Goal: Information Seeking & Learning: Learn about a topic

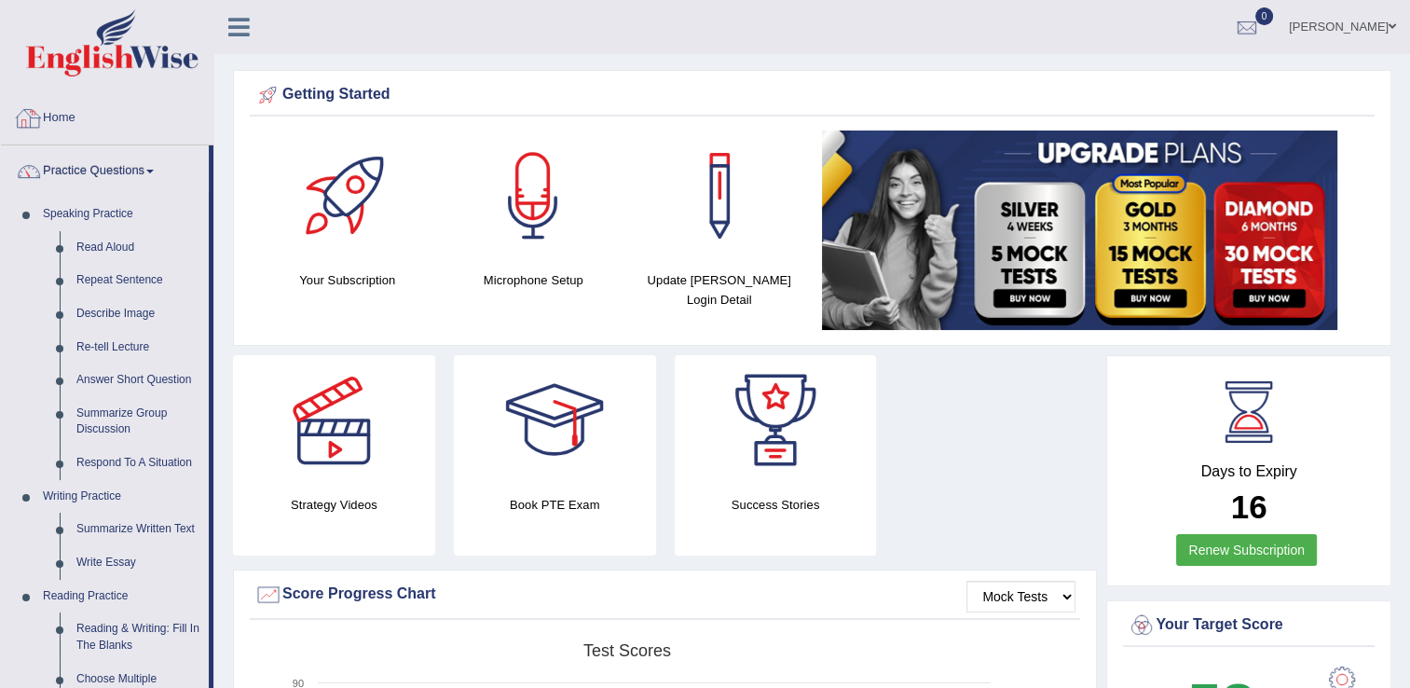
click at [66, 112] on link "Home" at bounding box center [107, 115] width 212 height 47
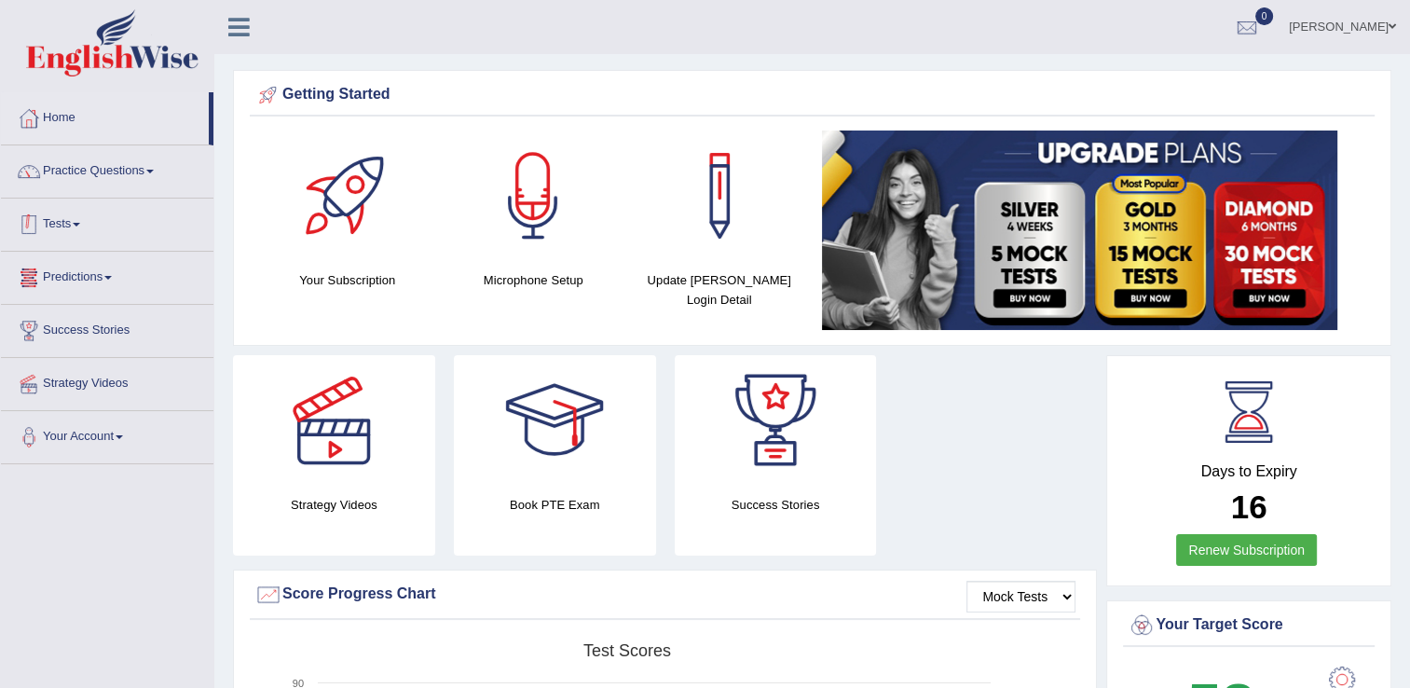
click at [93, 224] on link "Tests" at bounding box center [107, 221] width 212 height 47
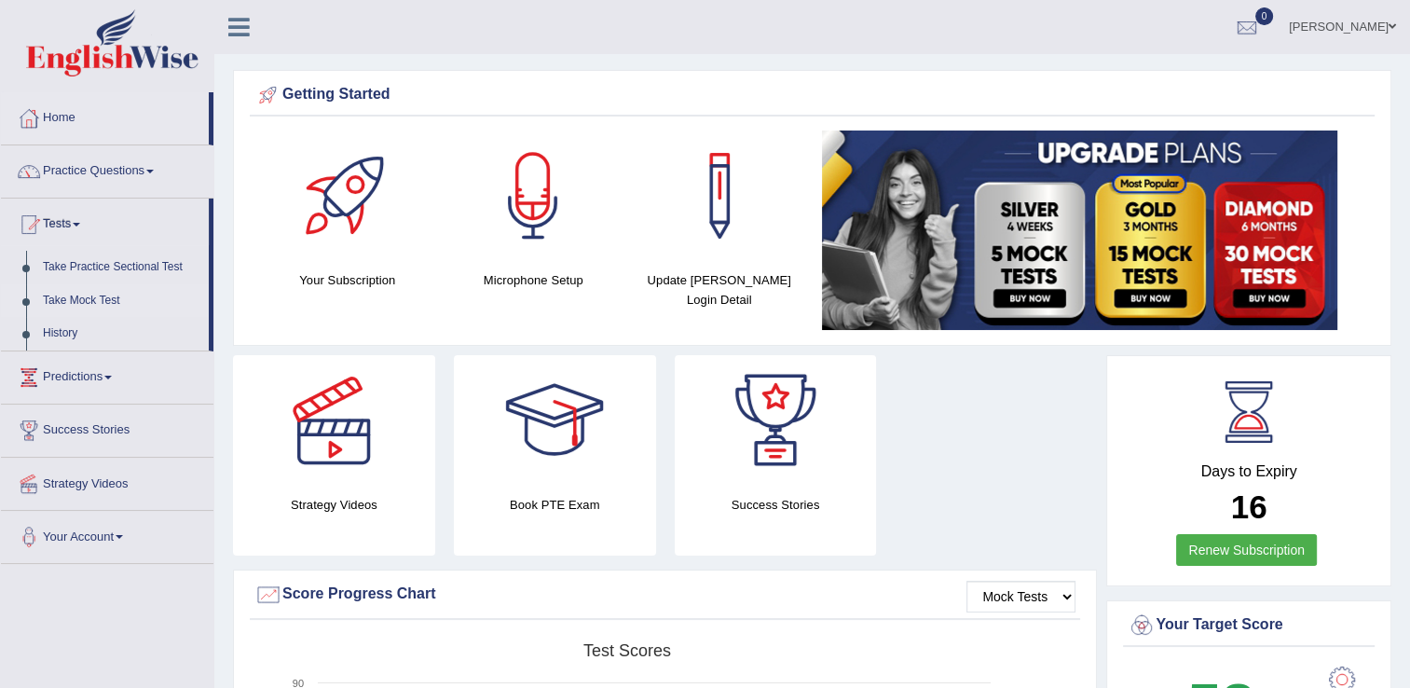
click at [94, 293] on link "Take Mock Test" at bounding box center [121, 301] width 174 height 34
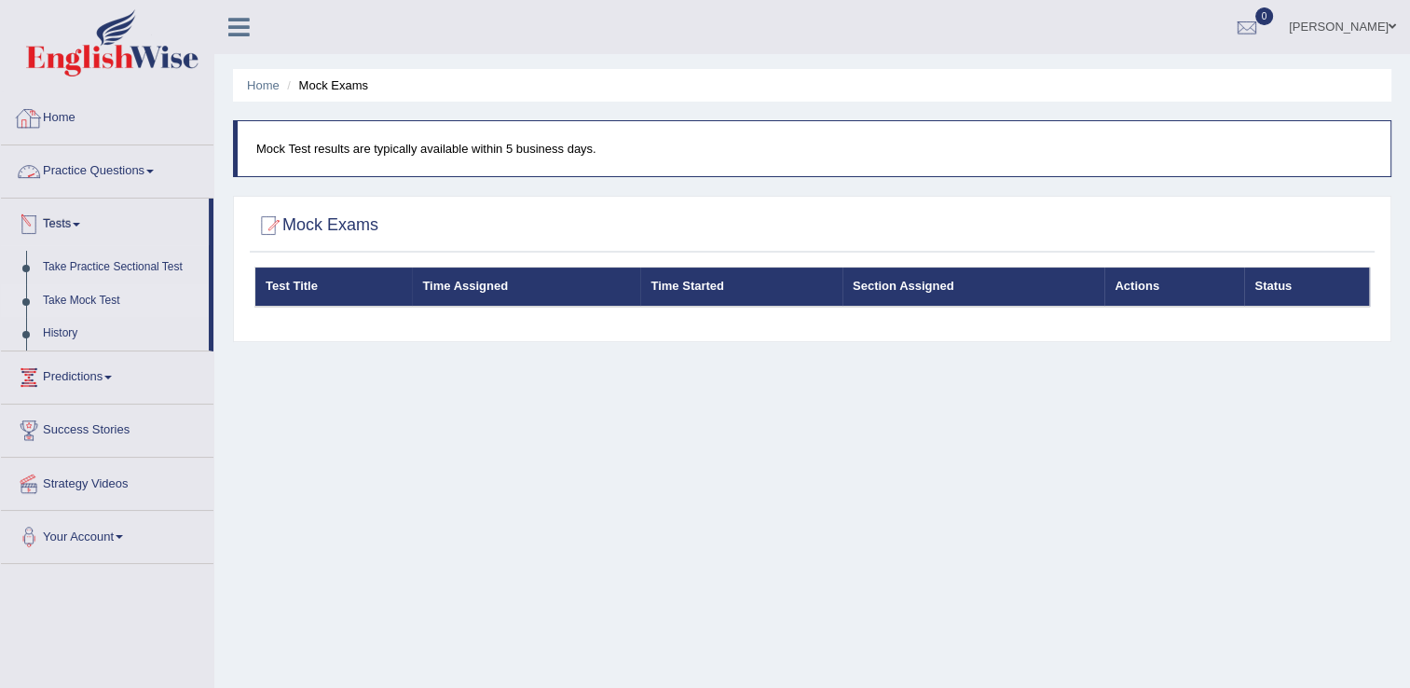
click at [75, 123] on link "Home" at bounding box center [107, 115] width 212 height 47
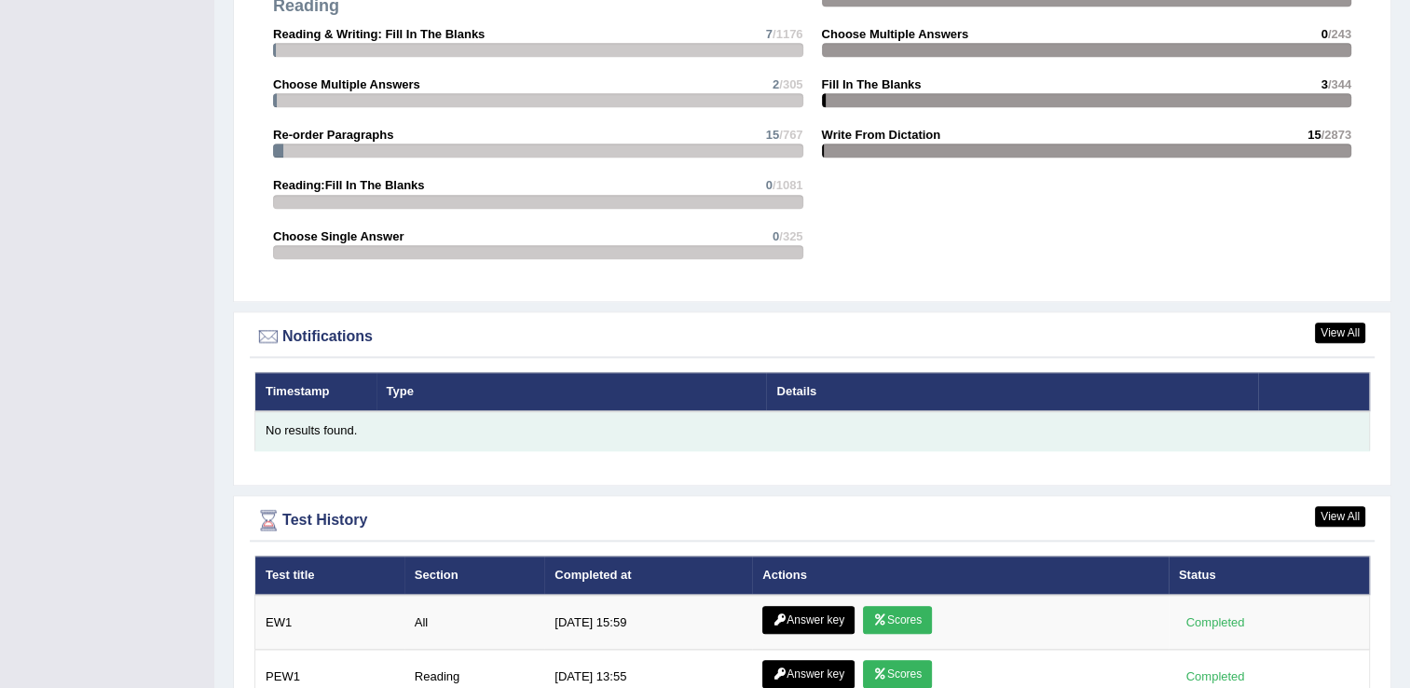
scroll to position [2069, 0]
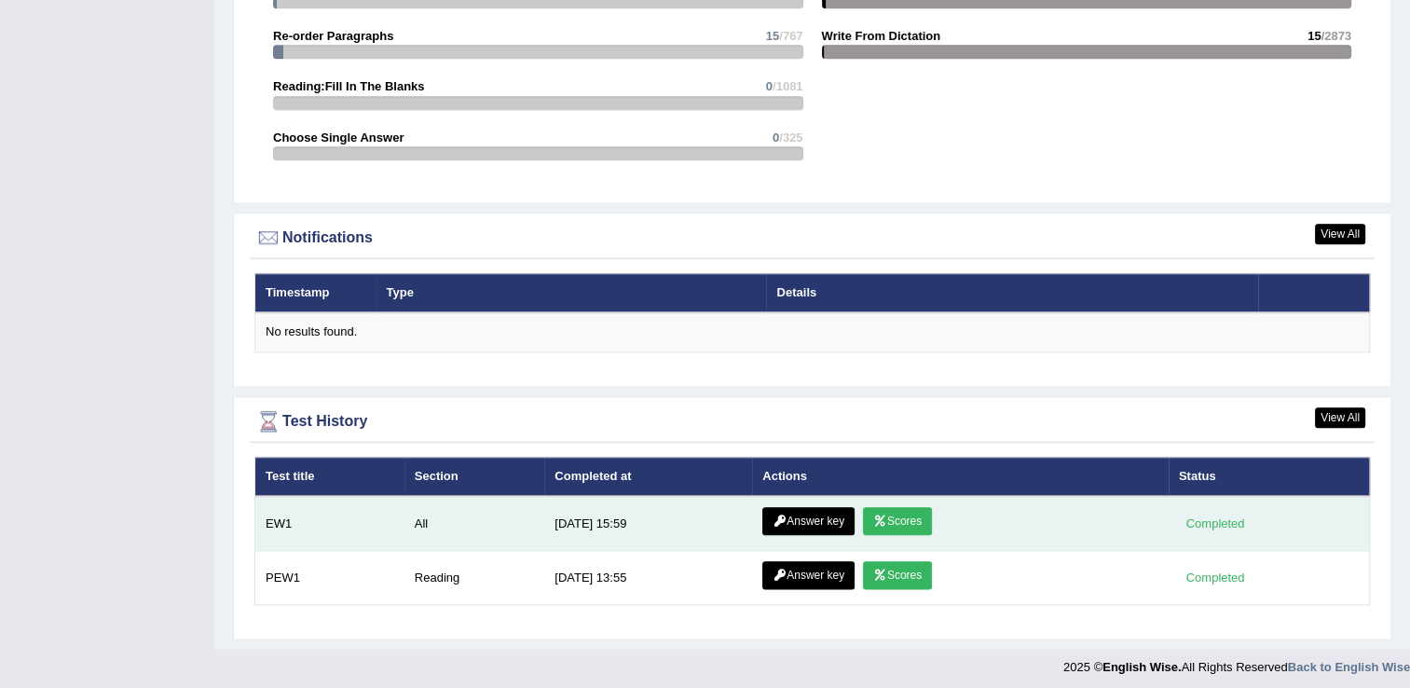
click at [883, 512] on link "Scores" at bounding box center [897, 521] width 69 height 28
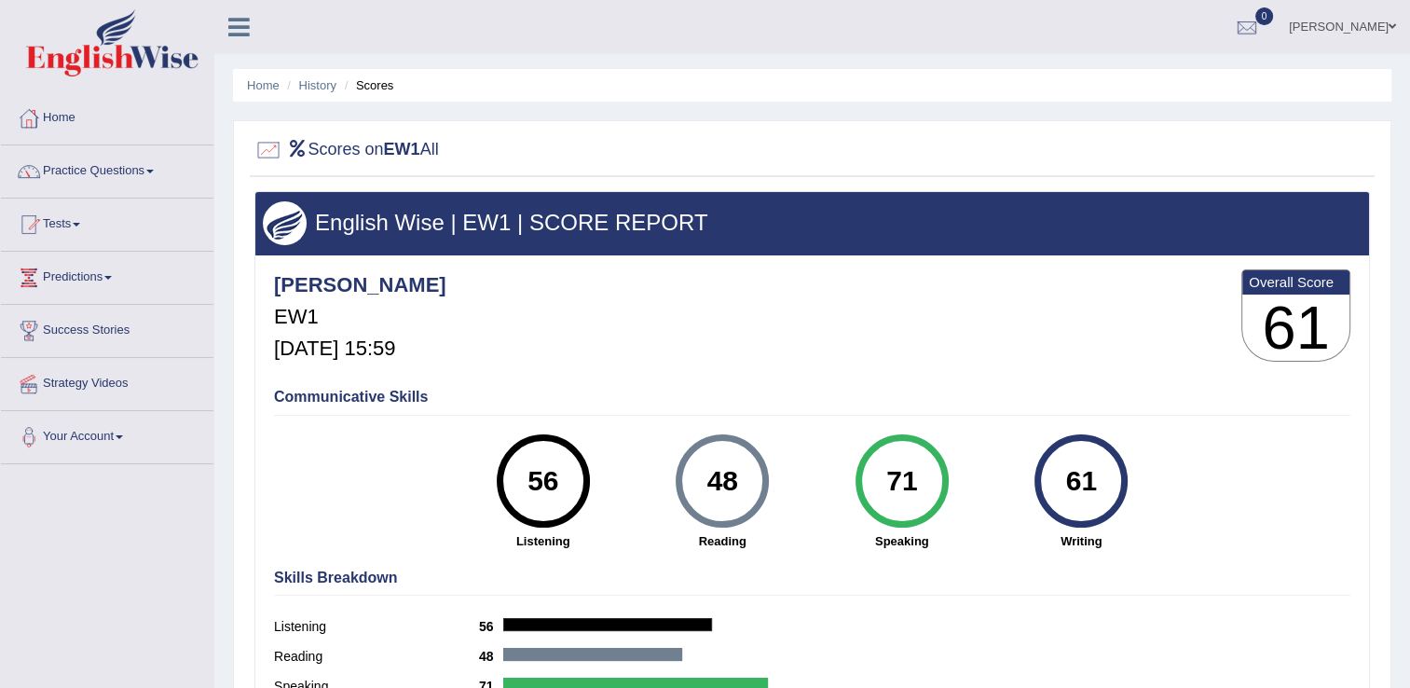
click at [157, 166] on link "Practice Questions" at bounding box center [107, 168] width 212 height 47
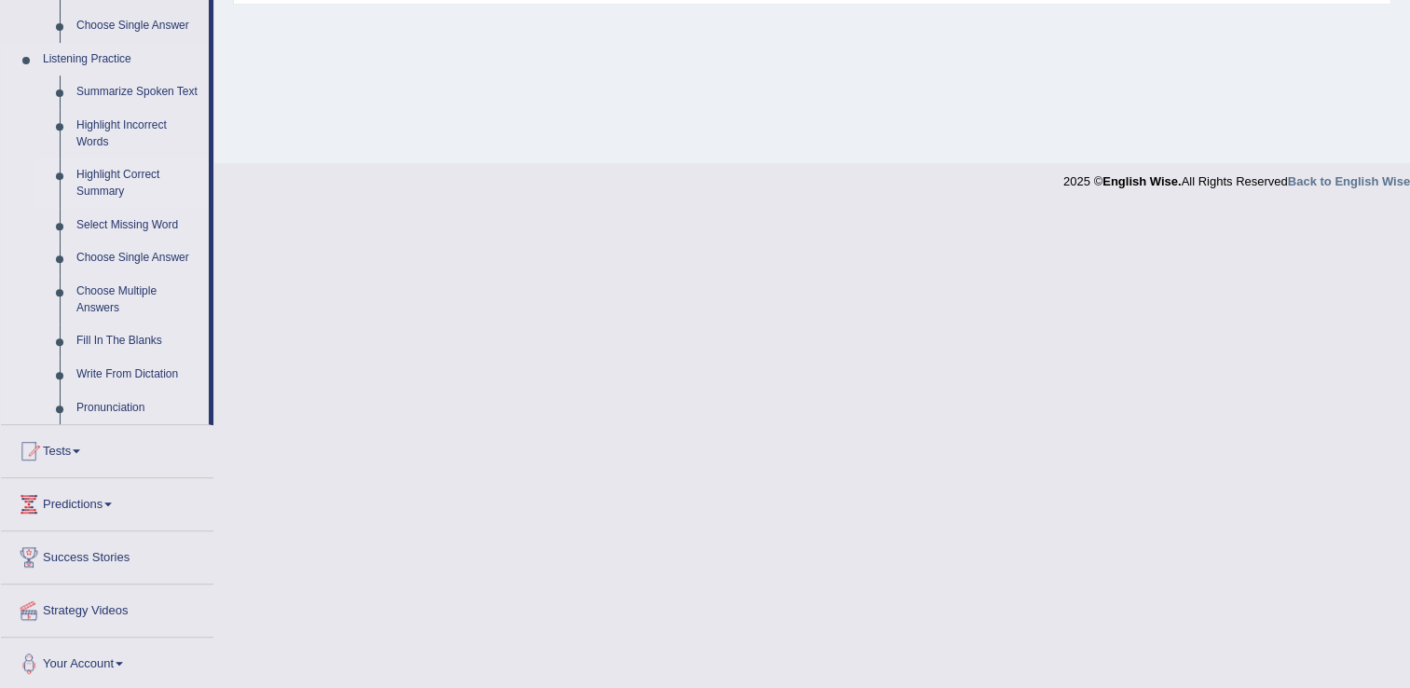
scroll to position [771, 0]
click at [111, 375] on link "Write From Dictation" at bounding box center [138, 373] width 141 height 34
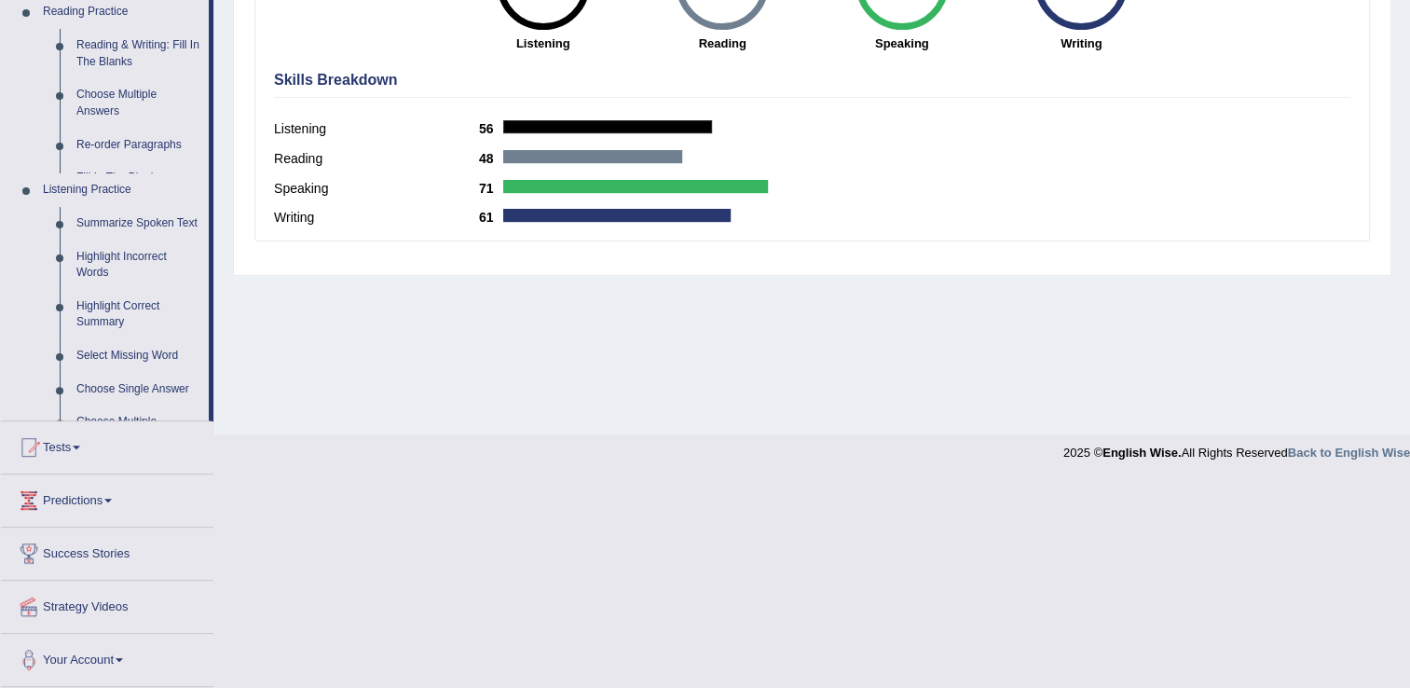
scroll to position [300, 0]
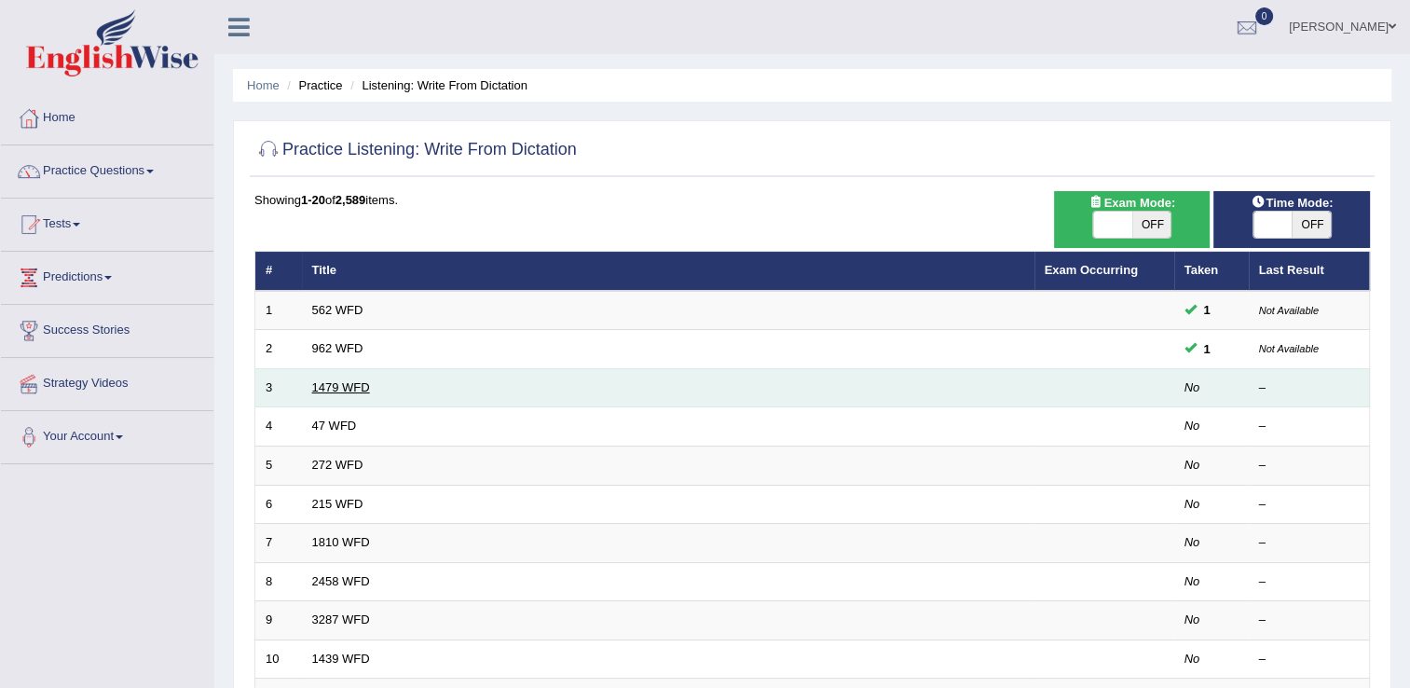
click at [321, 382] on link "1479 WFD" at bounding box center [341, 387] width 58 height 14
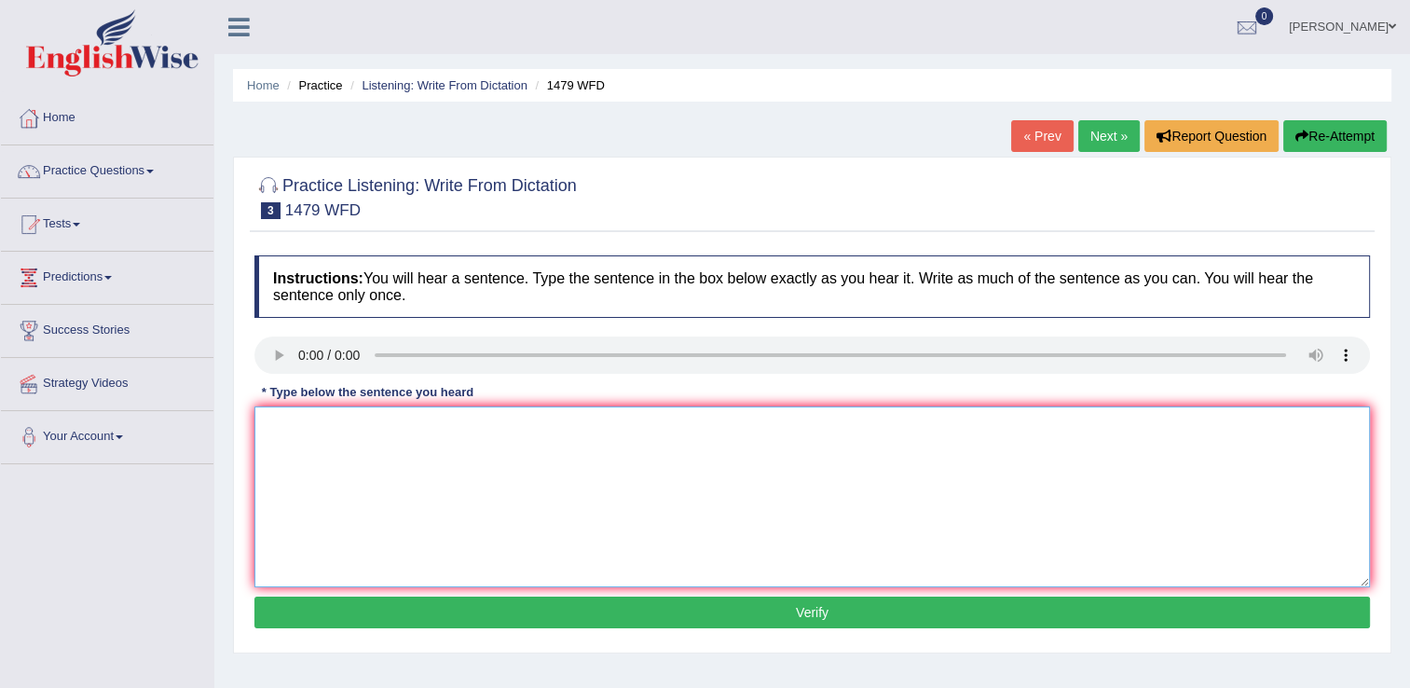
click at [380, 430] on textarea at bounding box center [811, 496] width 1115 height 181
click at [537, 442] on textarea at bounding box center [811, 496] width 1115 height 181
type textarea "The teacher required students to attend ceremonies"
click at [803, 615] on button "Verify" at bounding box center [811, 612] width 1115 height 32
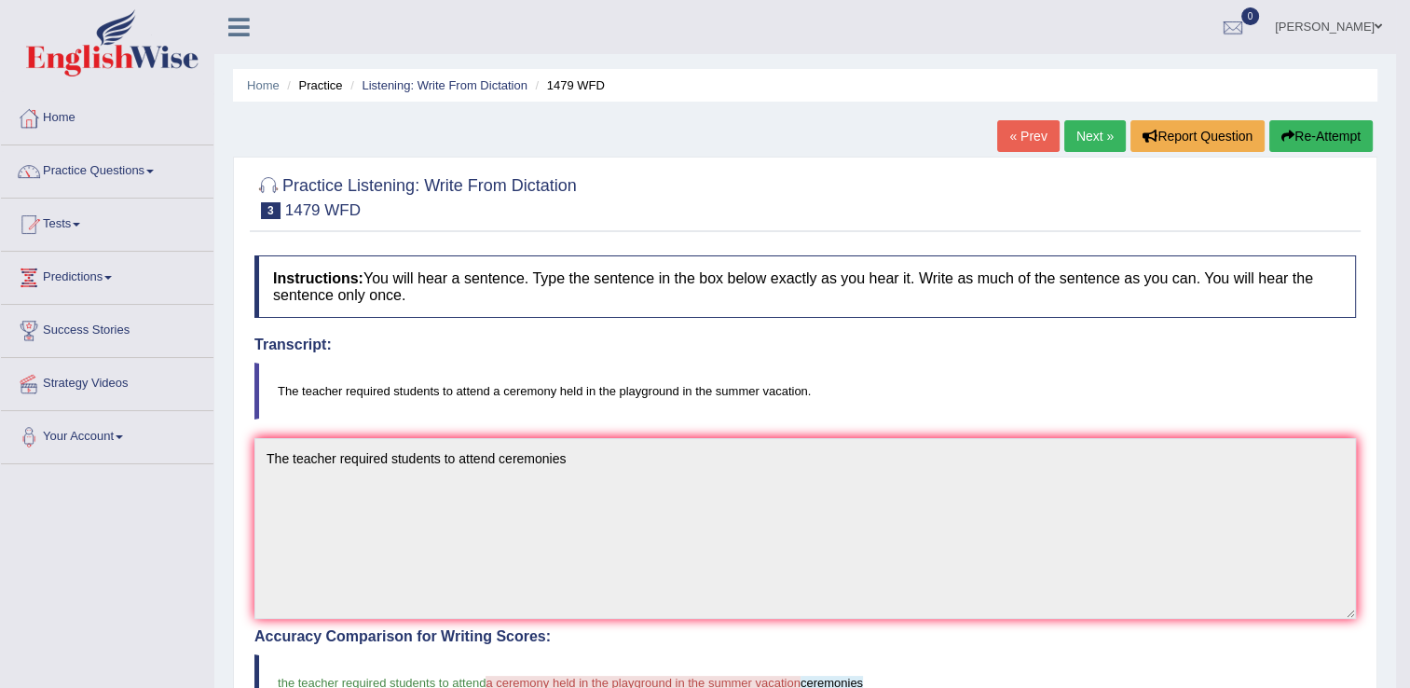
click at [1287, 132] on icon "button" at bounding box center [1287, 136] width 13 height 13
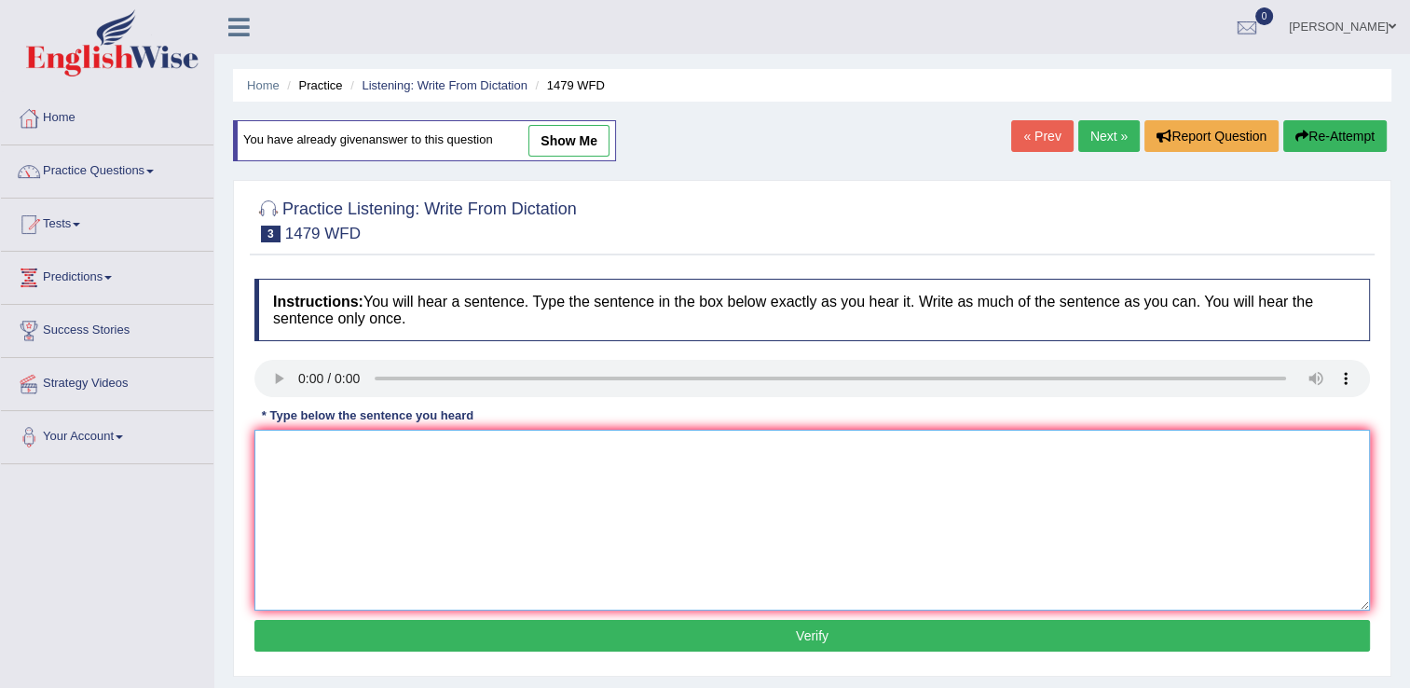
click at [298, 472] on textarea at bounding box center [811, 520] width 1115 height 181
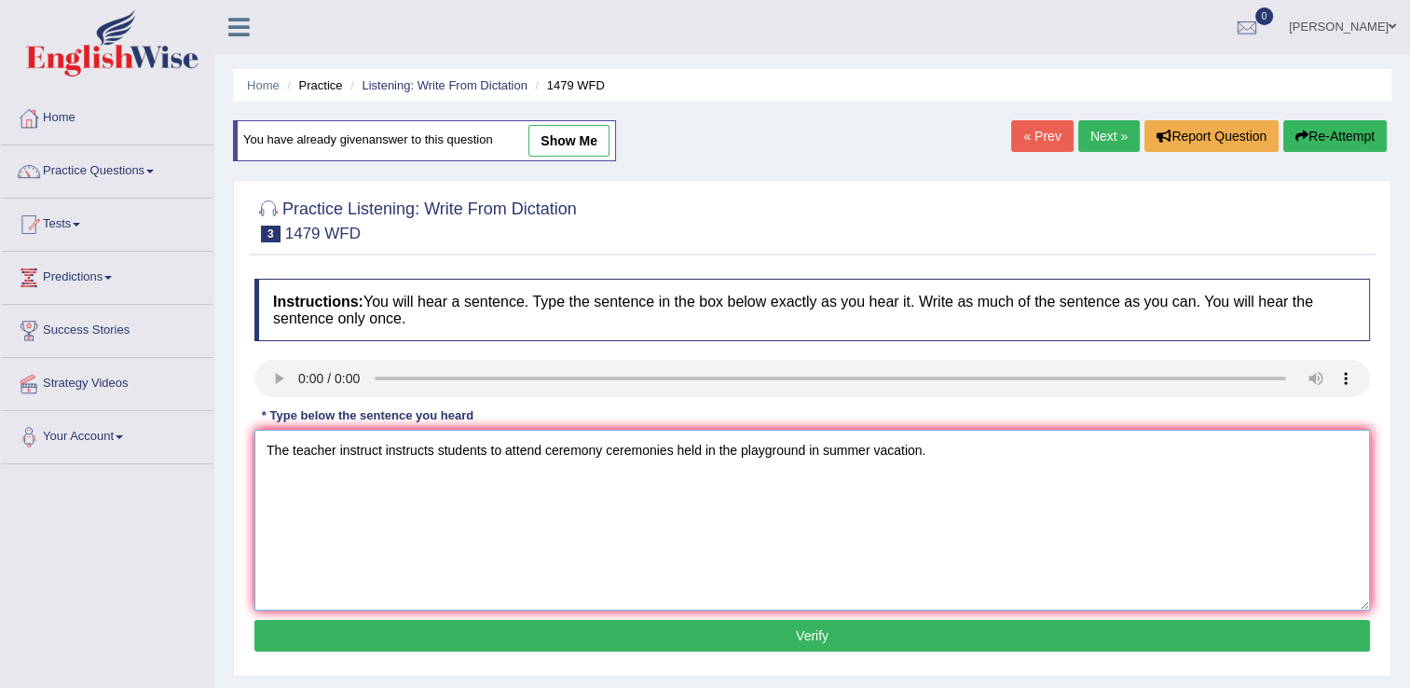
type textarea "The teacher instruct instructs students to attend ceremony ceremonies held in t…"
click at [716, 635] on button "Verify" at bounding box center [811, 636] width 1115 height 32
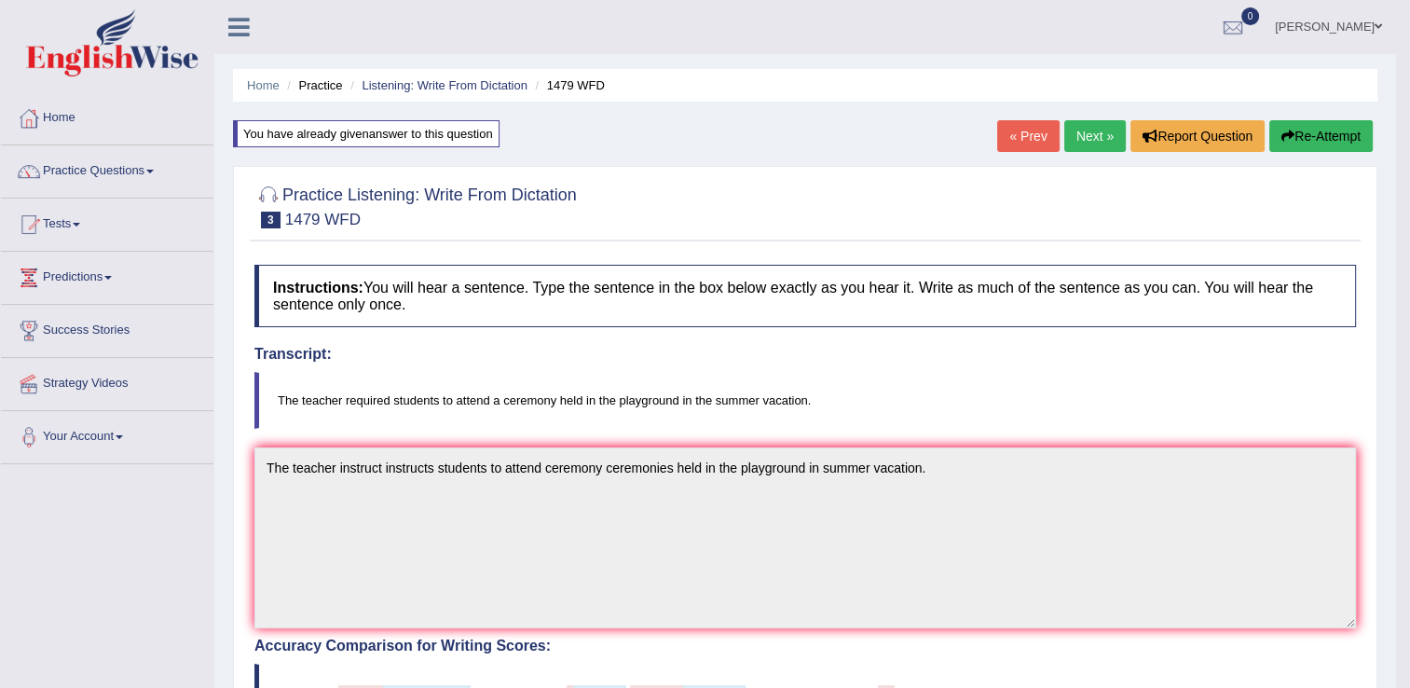
click at [1099, 139] on link "Next »" at bounding box center [1094, 136] width 61 height 32
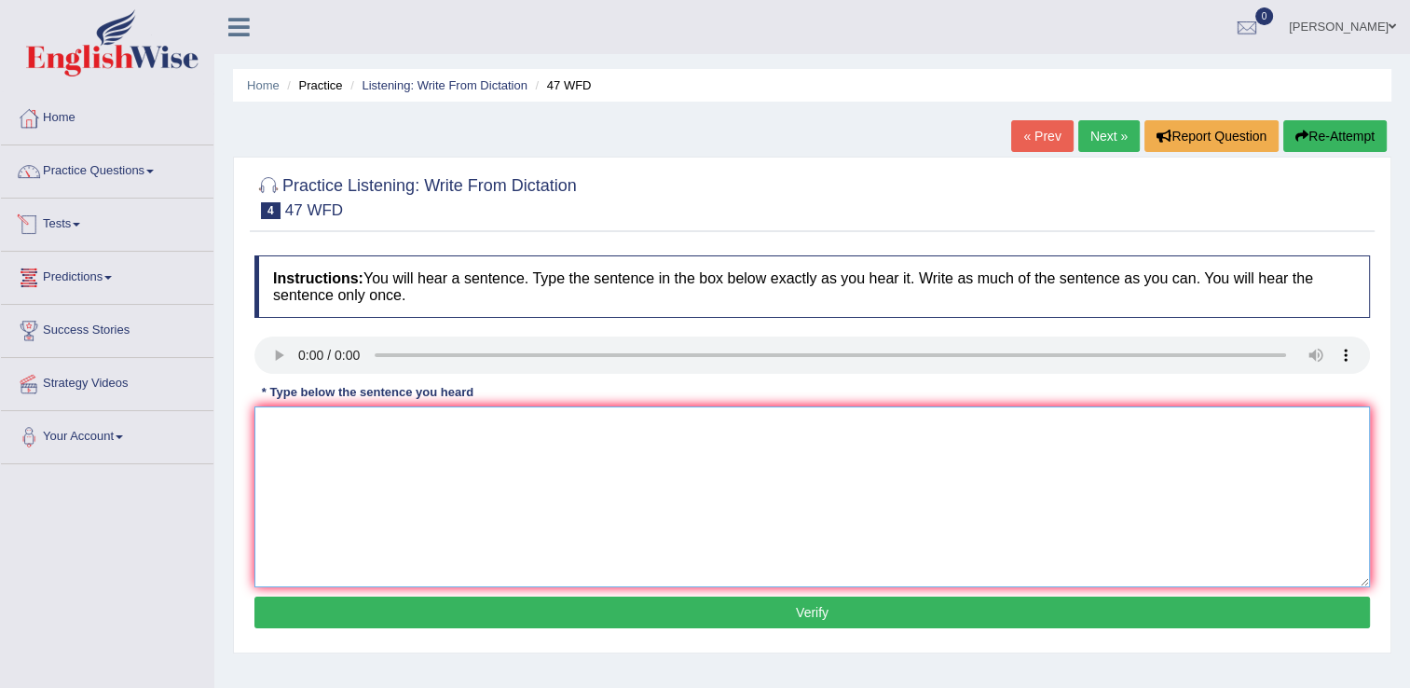
click at [871, 502] on textarea at bounding box center [811, 496] width 1115 height 181
click at [417, 423] on textarea "Two drops of the solution were heated in the test tube." at bounding box center [811, 496] width 1115 height 181
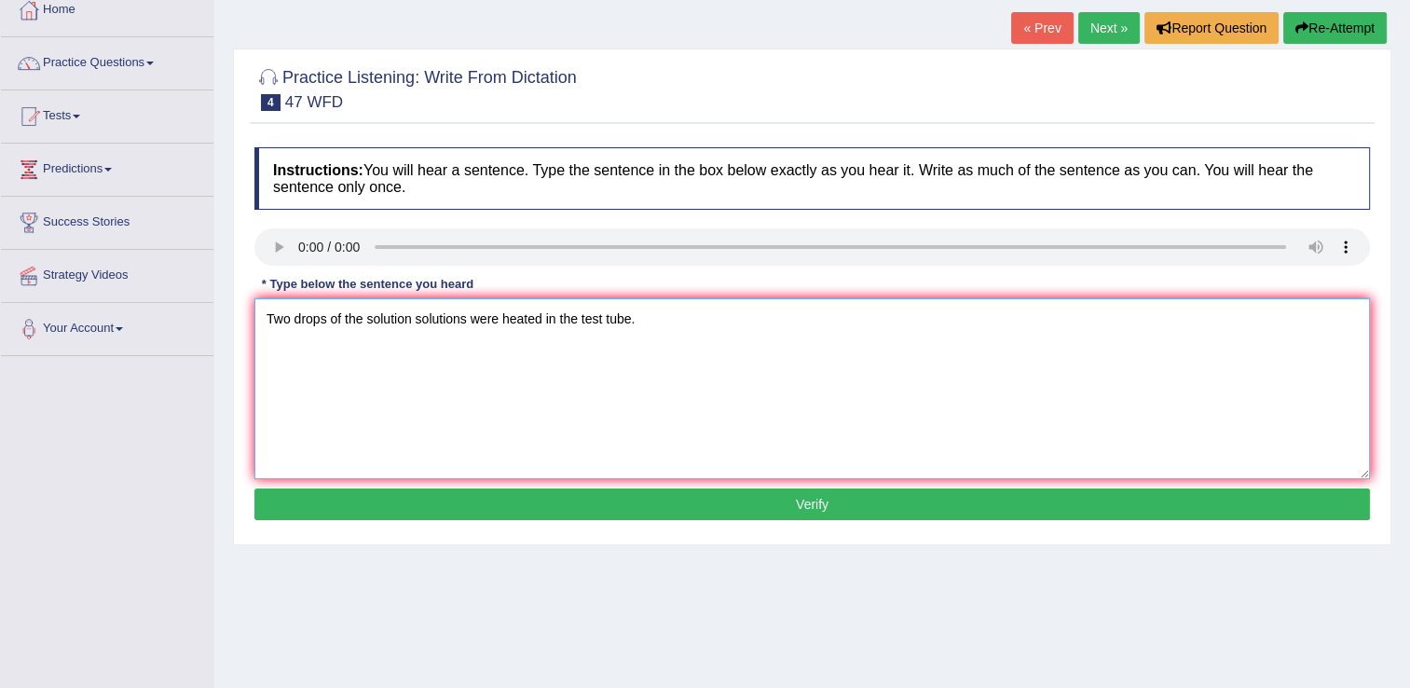
scroll to position [186, 0]
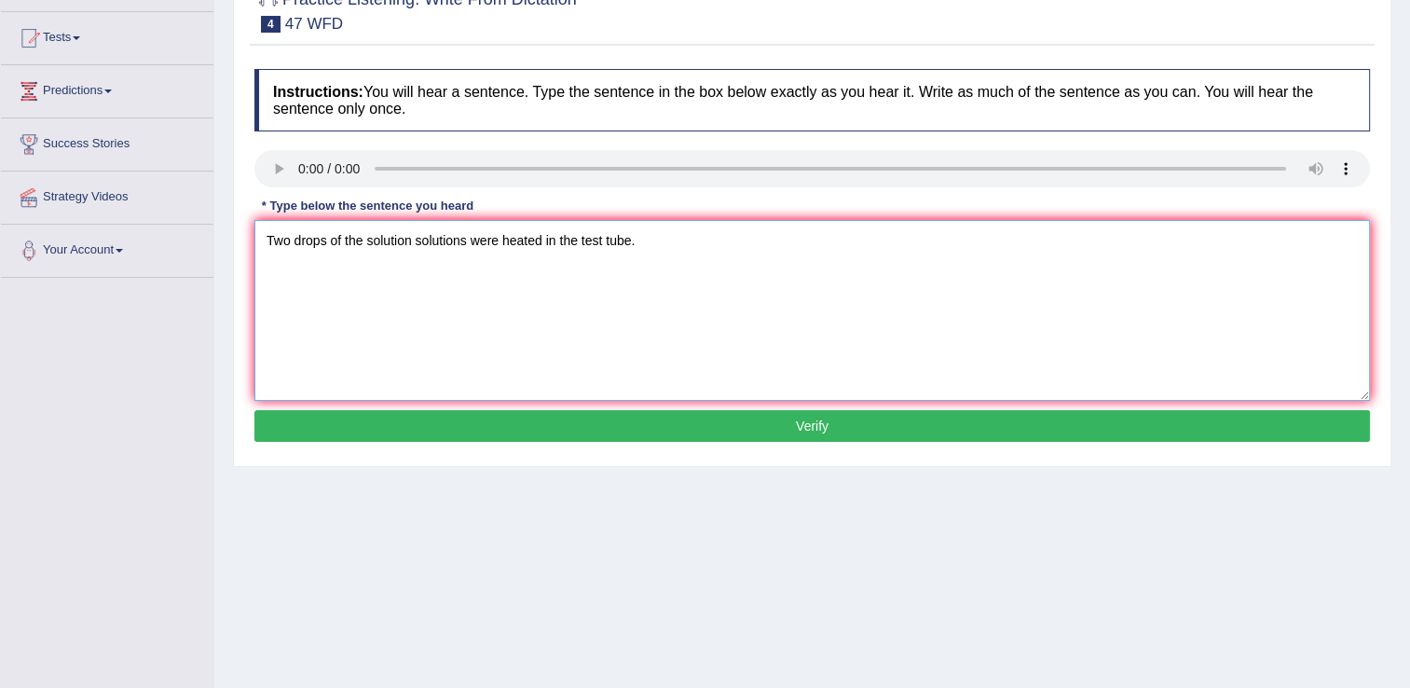
type textarea "Two drops of the solution solutions were heated in the test tube."
click at [949, 417] on button "Verify" at bounding box center [811, 426] width 1115 height 32
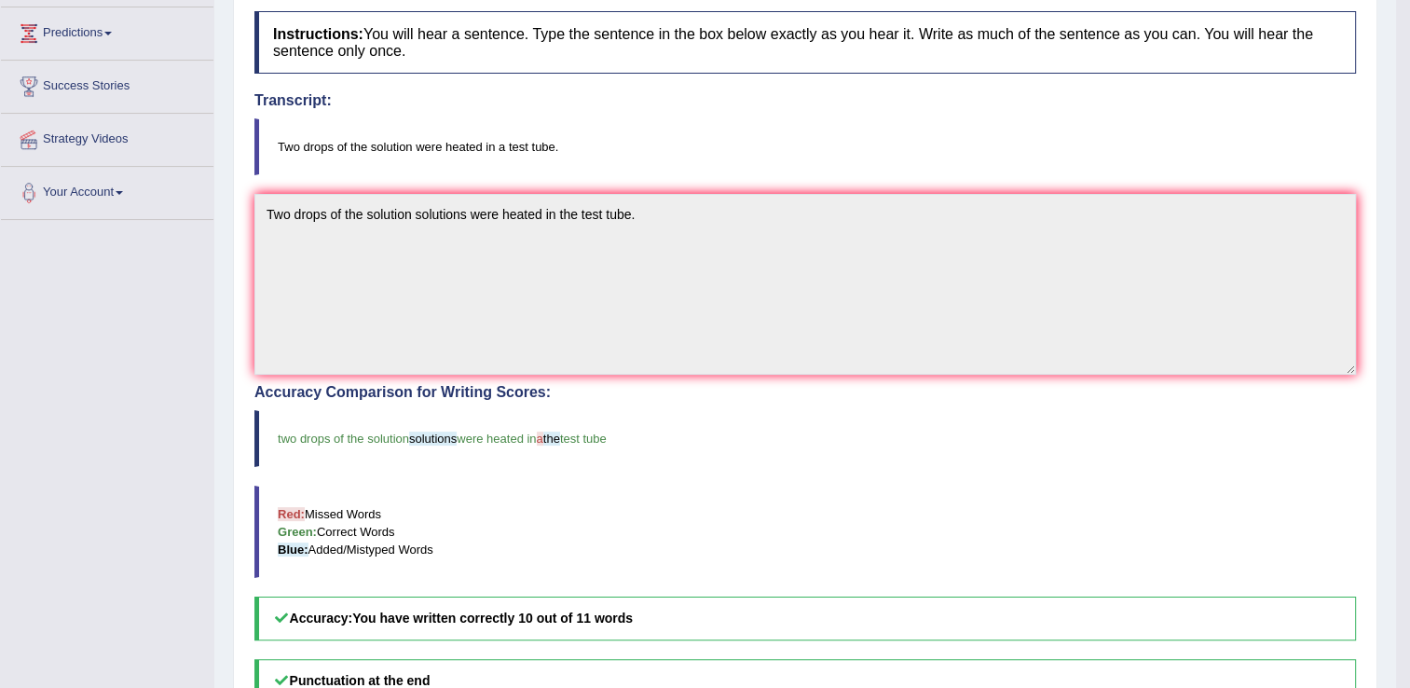
scroll to position [0, 0]
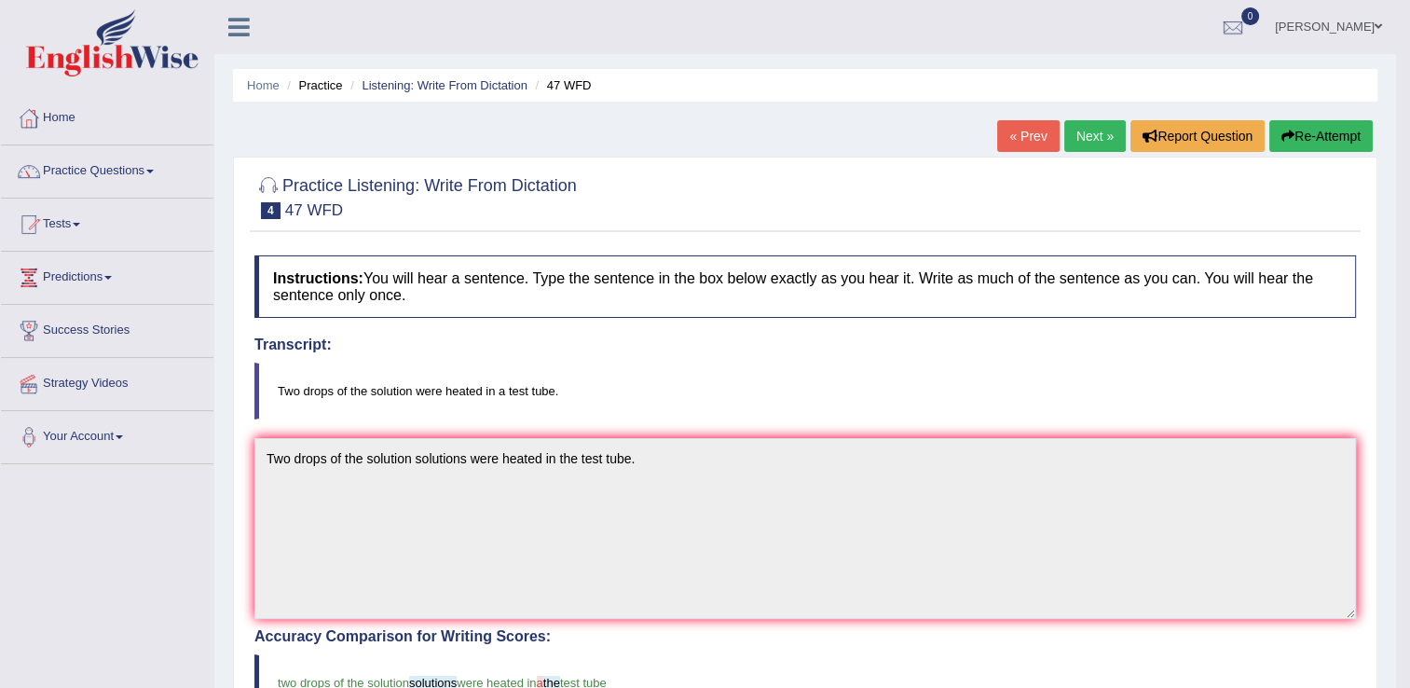
click at [1096, 129] on link "Next »" at bounding box center [1094, 136] width 61 height 32
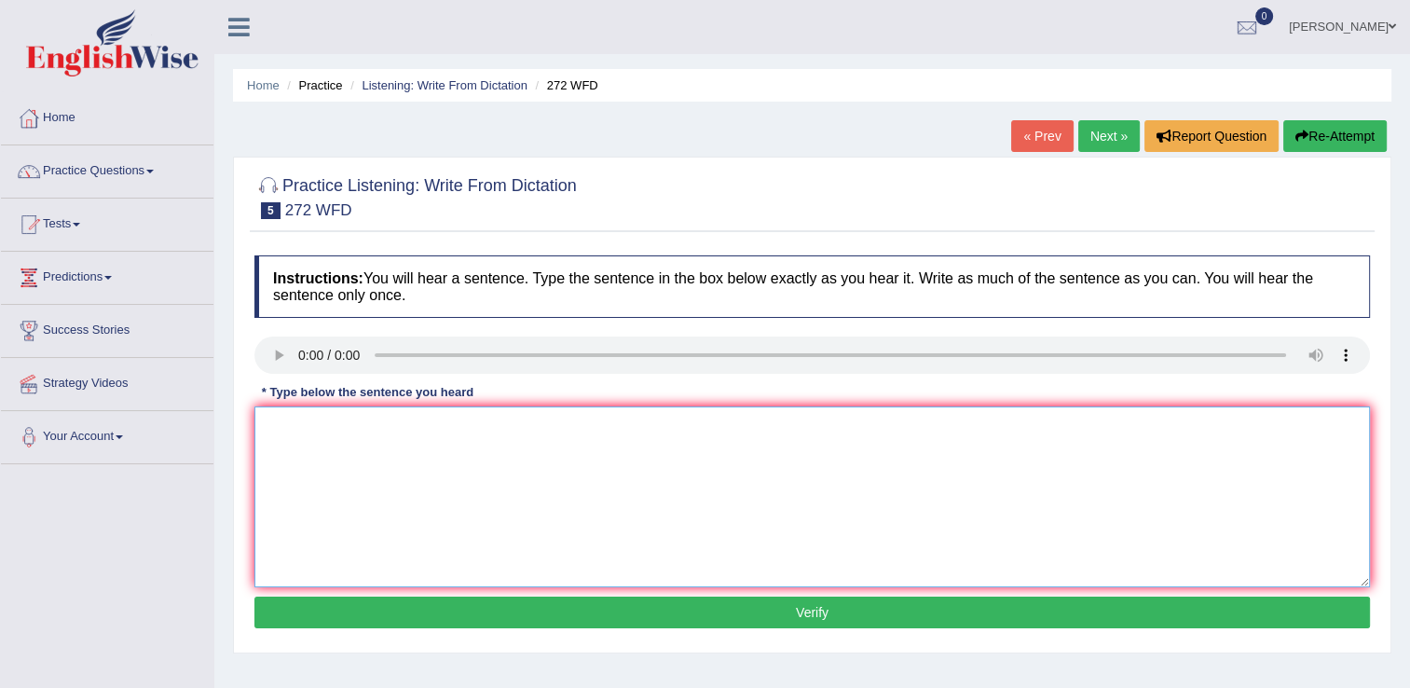
drag, startPoint x: 915, startPoint y: 458, endPoint x: 988, endPoint y: 430, distance: 78.2
click at [919, 452] on textarea at bounding box center [811, 496] width 1115 height 181
type textarea "The development has a great negative impact on in the environment."
click at [615, 611] on button "Verify" at bounding box center [811, 612] width 1115 height 32
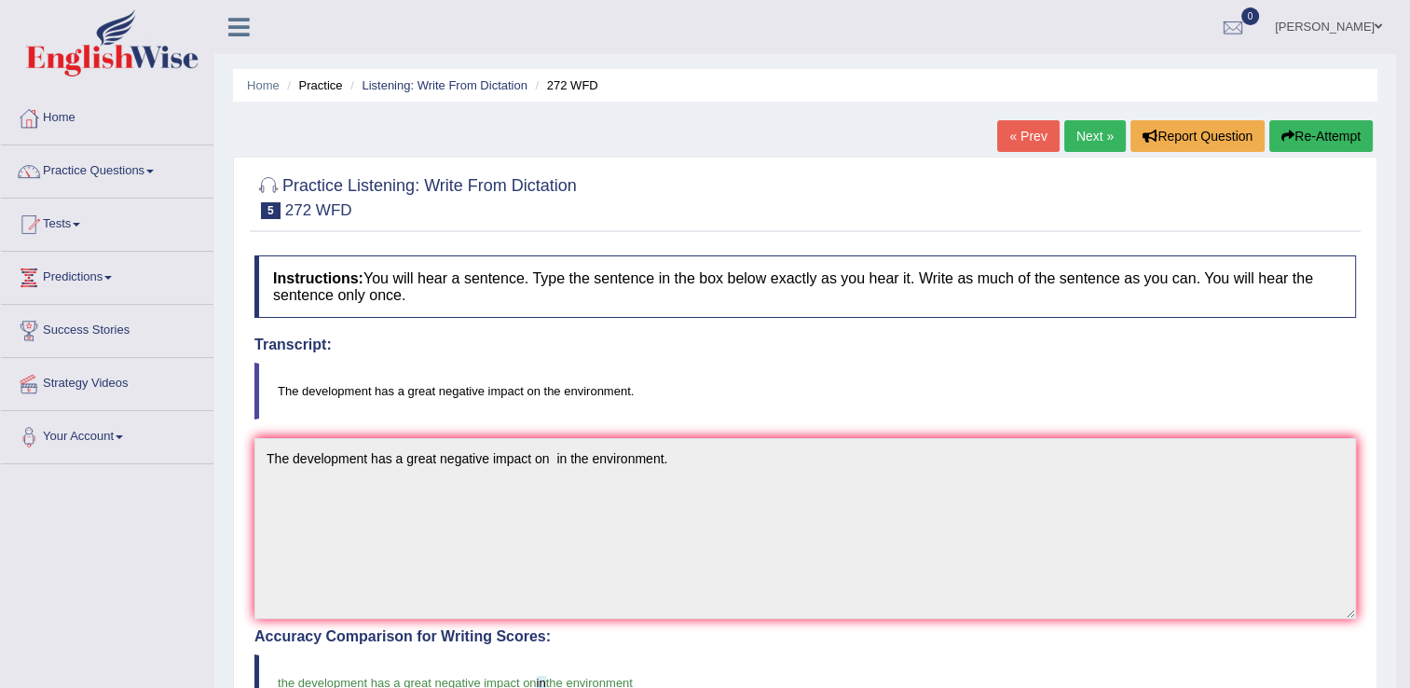
click at [1110, 126] on link "Next »" at bounding box center [1094, 136] width 61 height 32
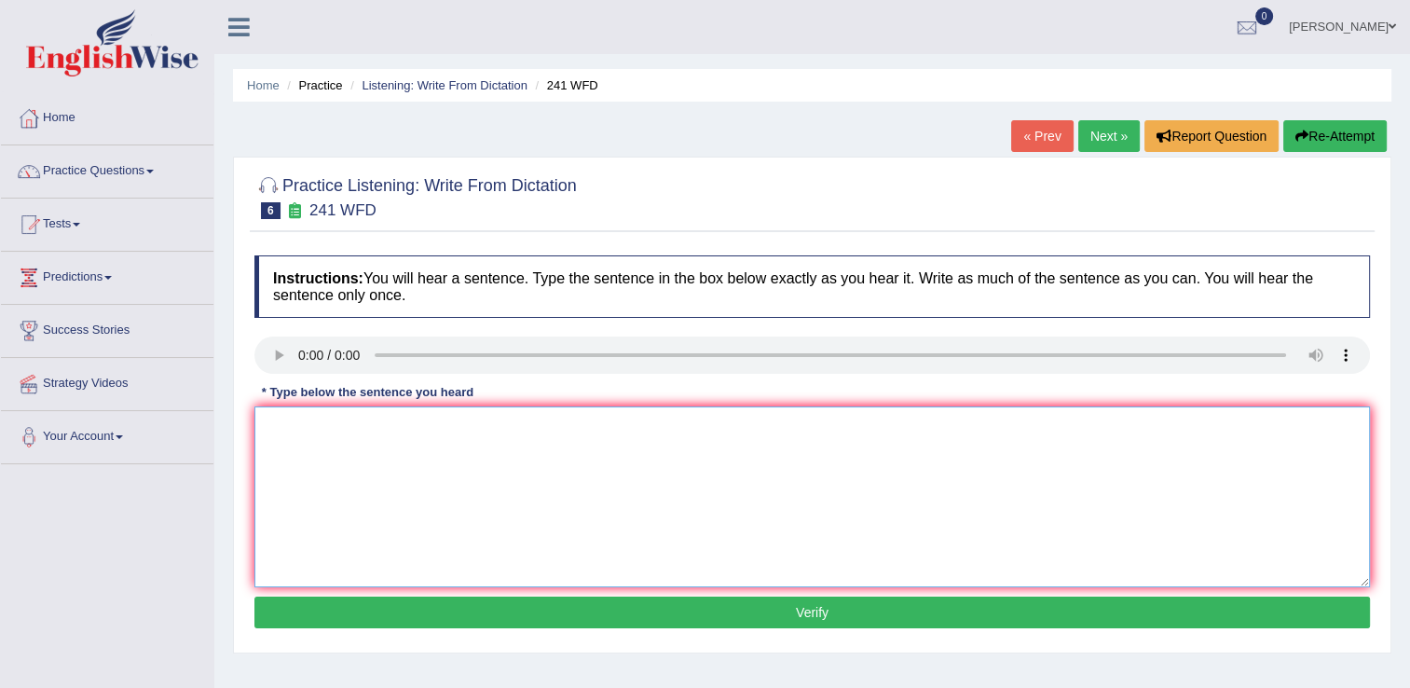
click at [656, 474] on textarea at bounding box center [811, 496] width 1115 height 181
type textarea "Please check the information in the website in on the opening time."
click at [717, 621] on button "Verify" at bounding box center [811, 612] width 1115 height 32
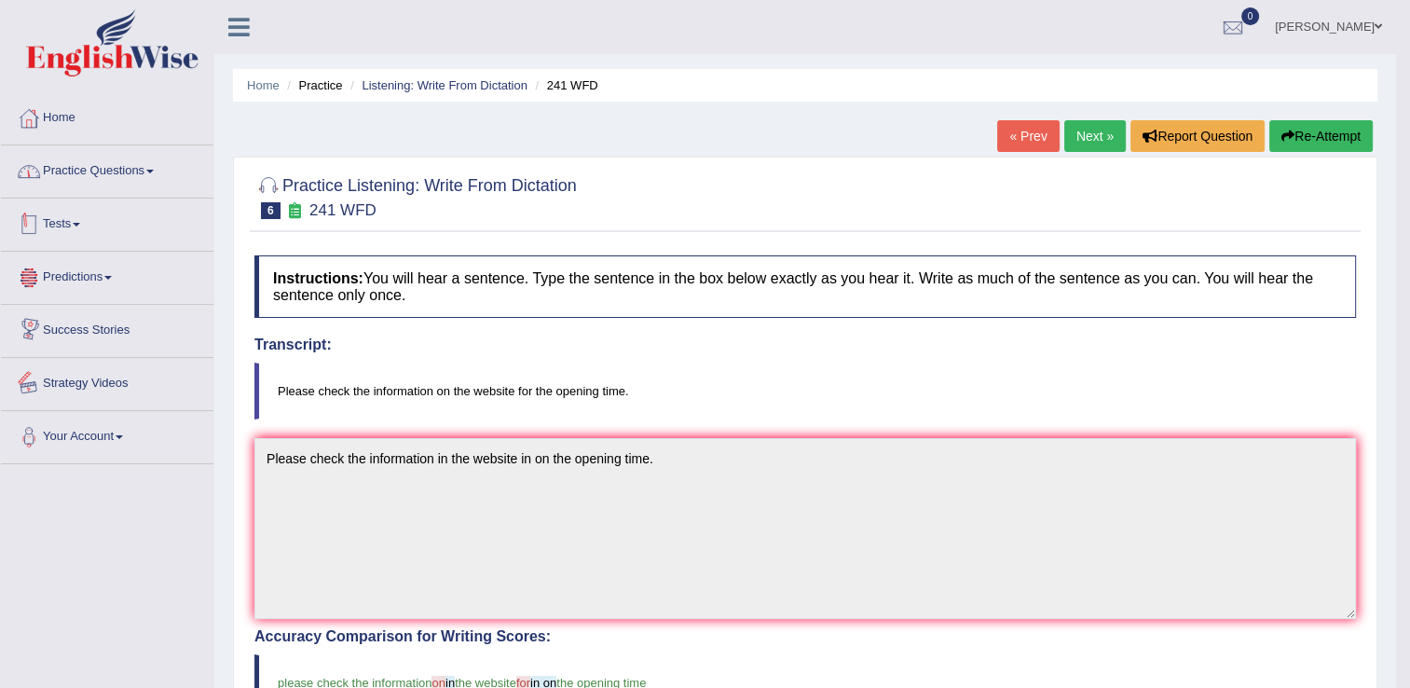
click at [157, 173] on link "Practice Questions" at bounding box center [107, 168] width 212 height 47
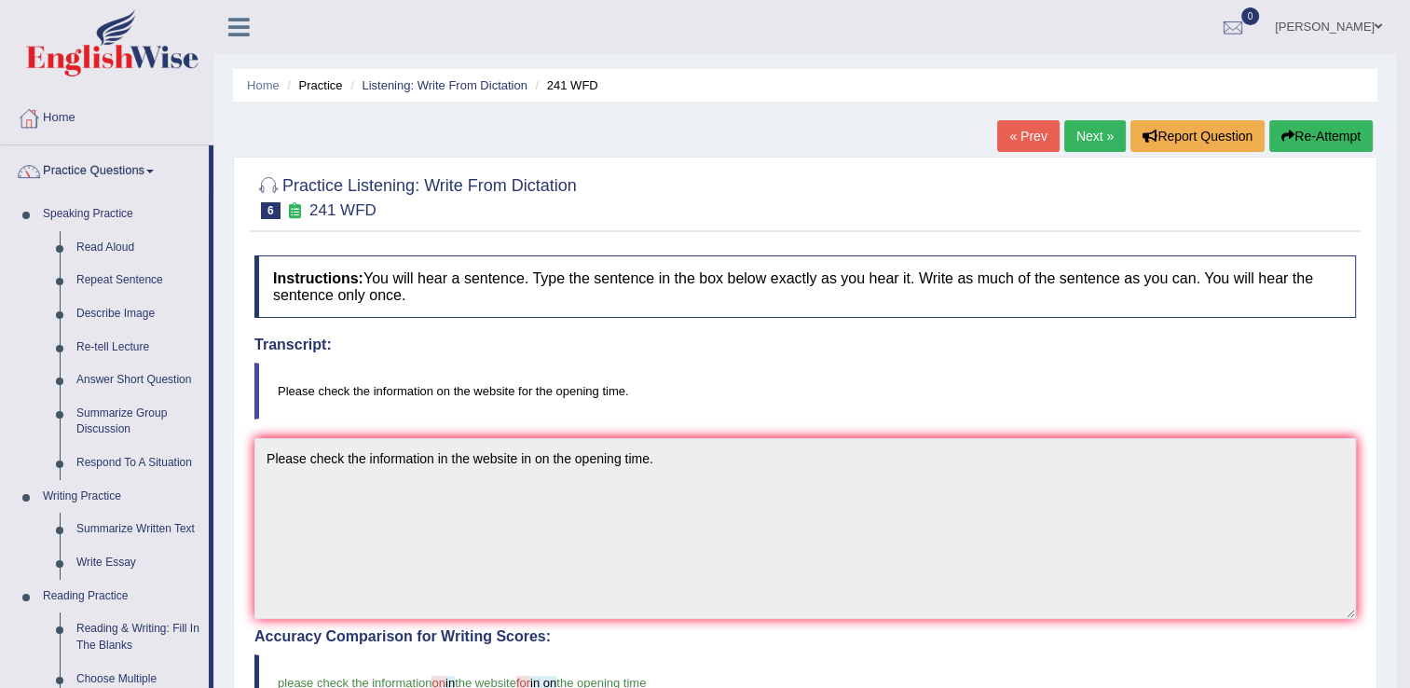
click at [1112, 126] on link "Next »" at bounding box center [1094, 136] width 61 height 32
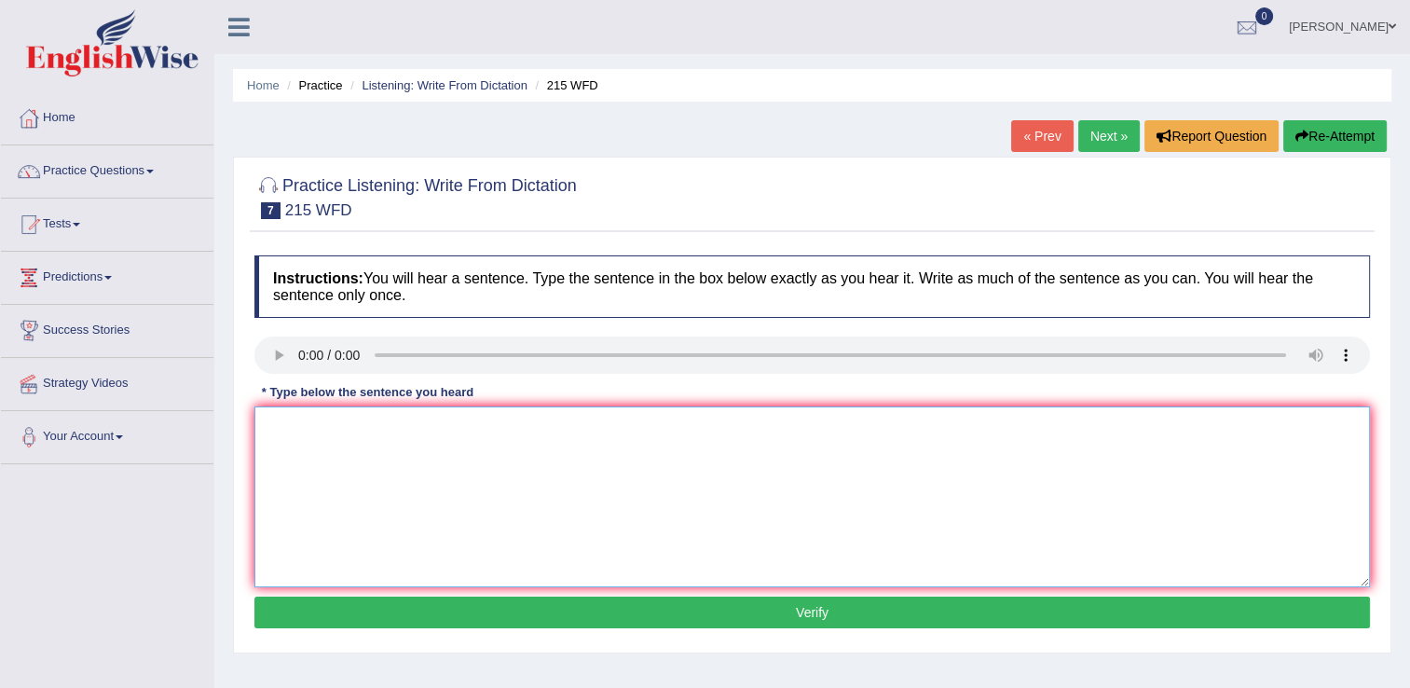
click at [376, 494] on textarea at bounding box center [811, 496] width 1115 height 181
click at [436, 423] on textarea "Science are found everywherein the society today." at bounding box center [811, 496] width 1115 height 181
type textarea "Science are found everywhere in the society today."
click at [719, 613] on button "Verify" at bounding box center [811, 612] width 1115 height 32
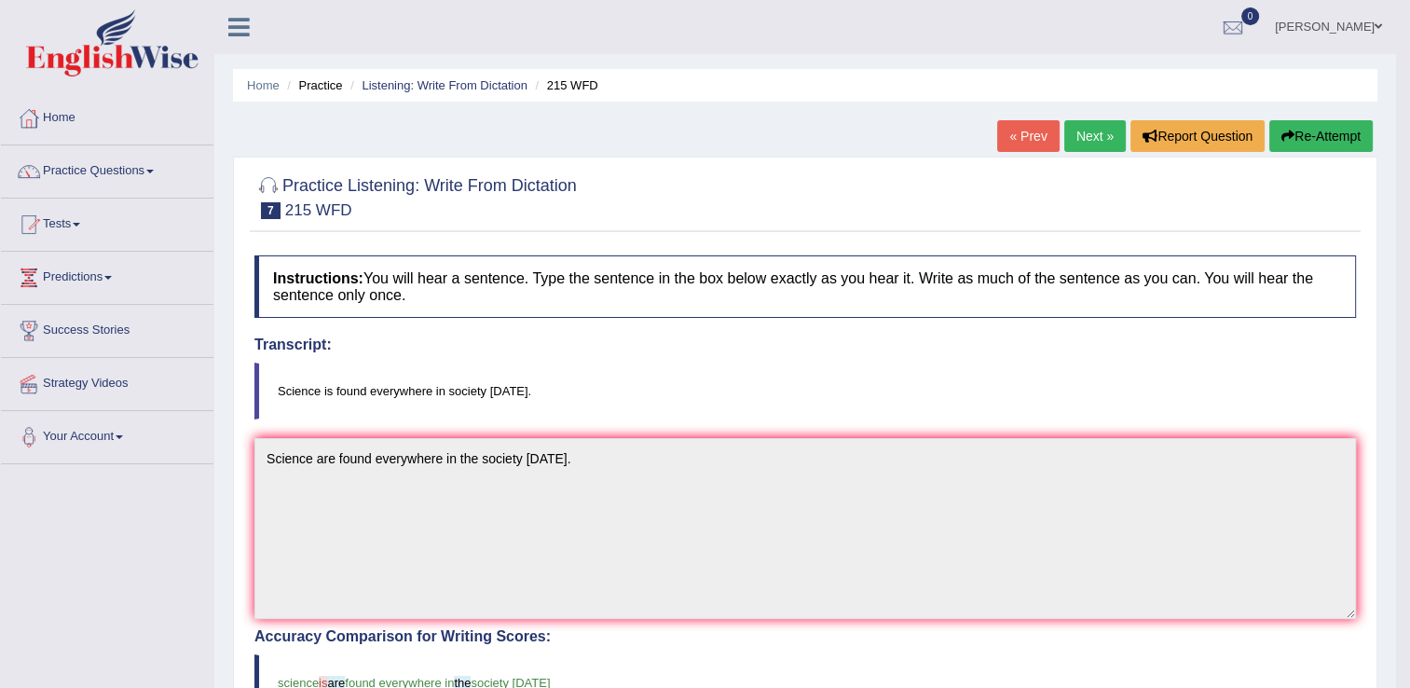
click at [1100, 137] on link "Next »" at bounding box center [1094, 136] width 61 height 32
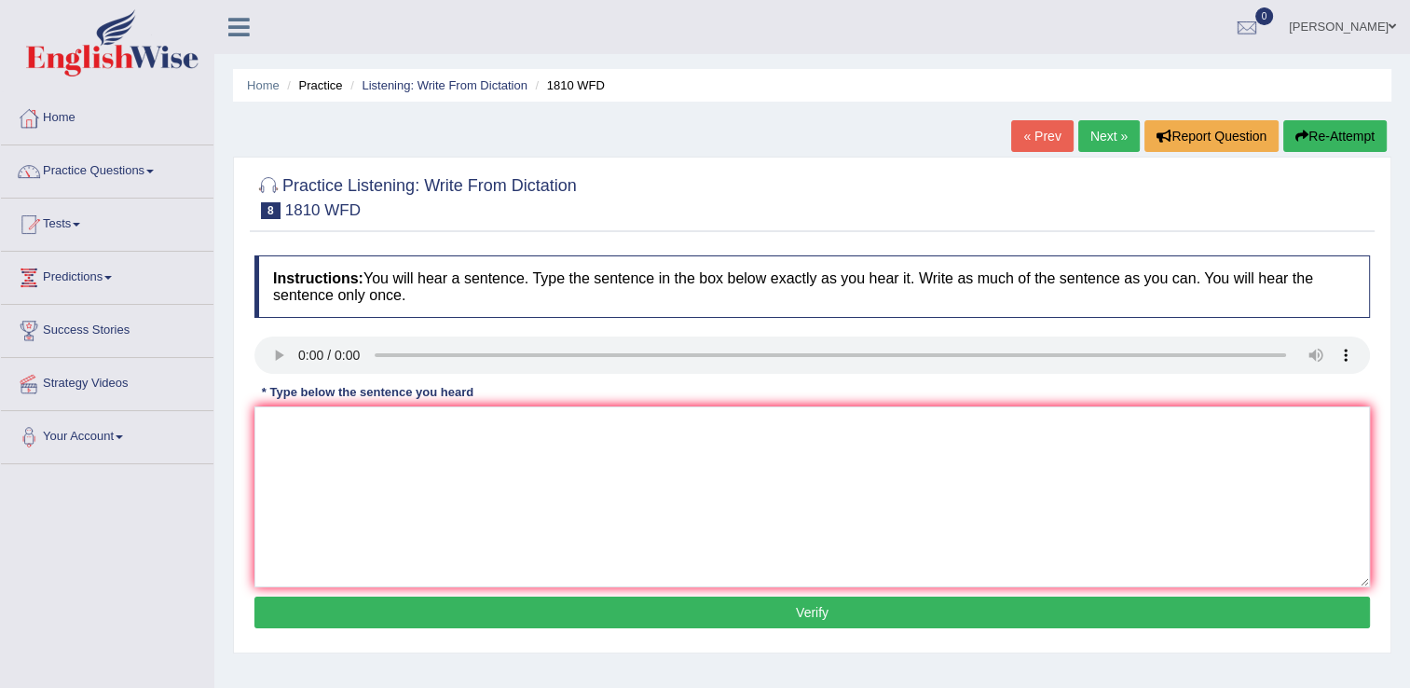
click at [1106, 144] on link "Next »" at bounding box center [1108, 136] width 61 height 32
click at [347, 439] on textarea at bounding box center [811, 496] width 1115 height 181
type textarea "Courses on nutrition are growing popularity every year."
click at [616, 600] on button "Verify" at bounding box center [811, 612] width 1115 height 32
